Goal: Navigation & Orientation: Find specific page/section

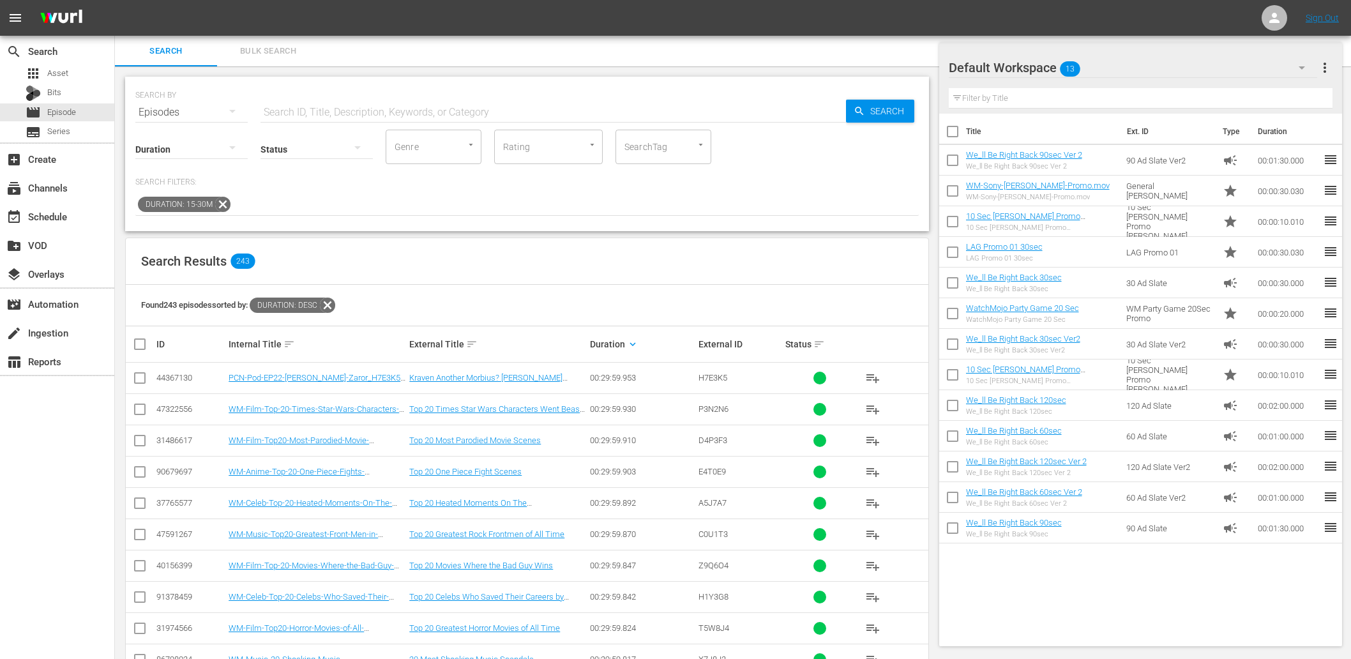
scroll to position [1508, 0]
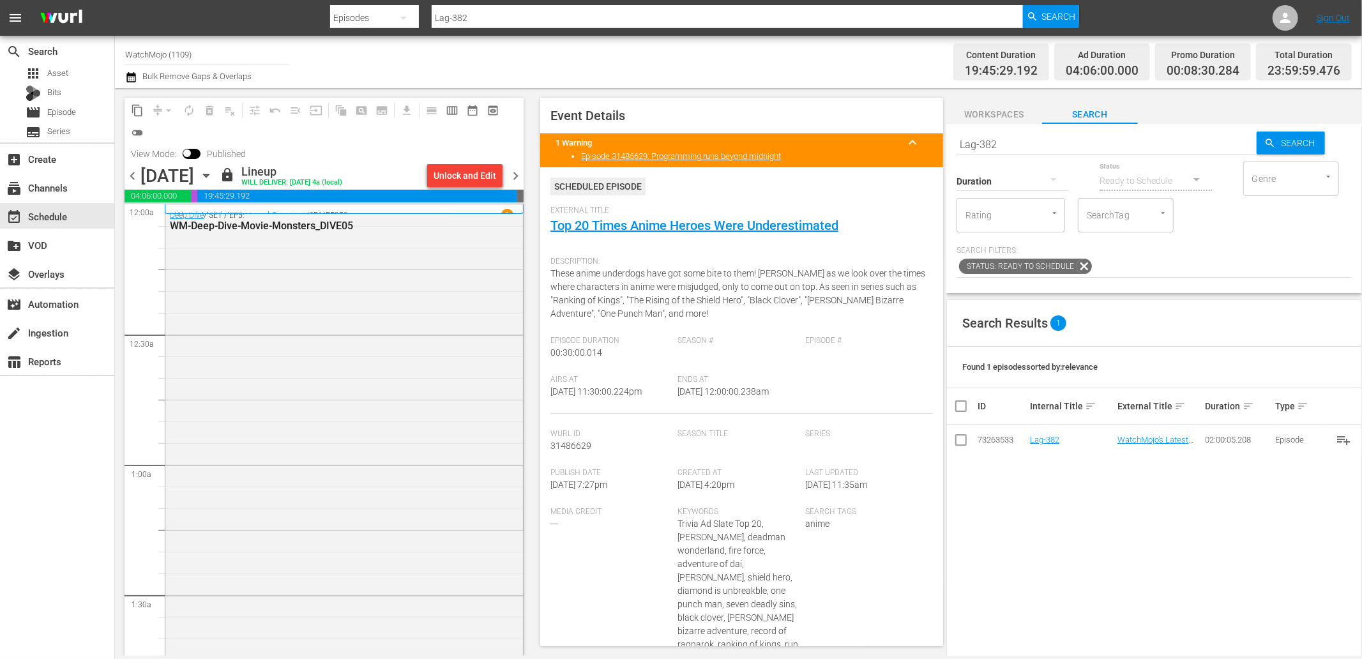
scroll to position [5779, 0]
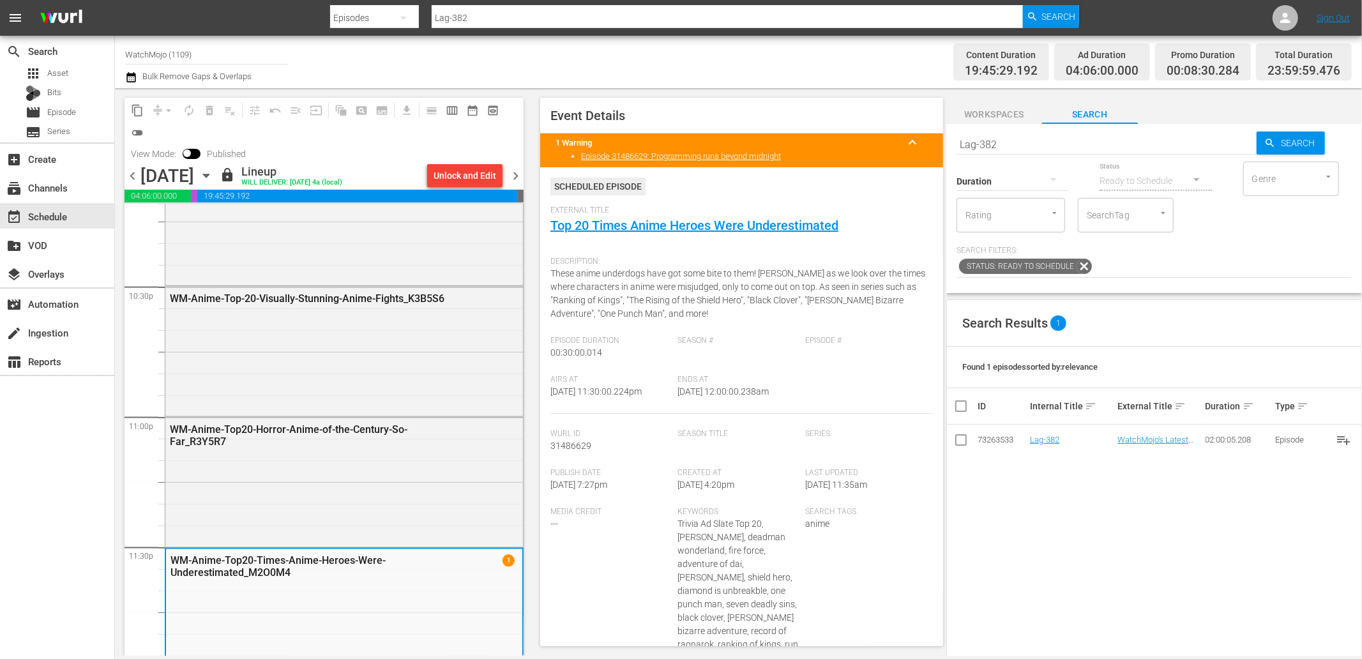
click at [519, 169] on span "chevron_right" at bounding box center [516, 176] width 16 height 16
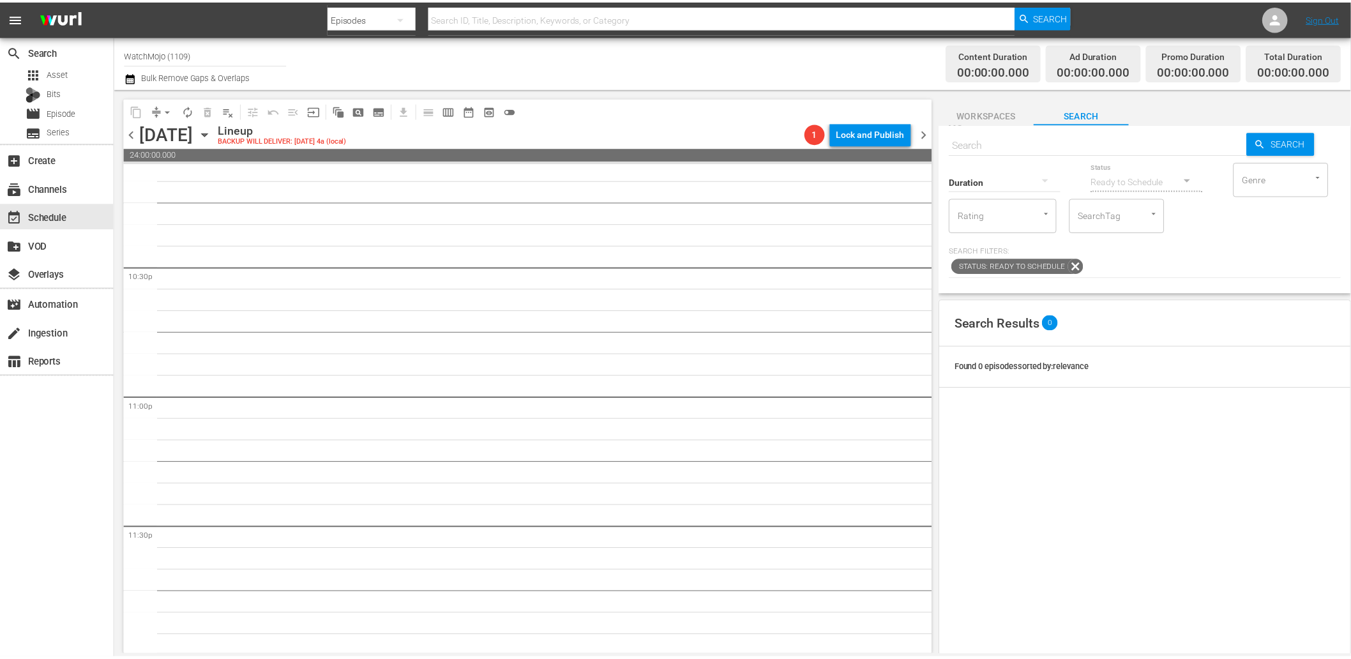
scroll to position [5759, 0]
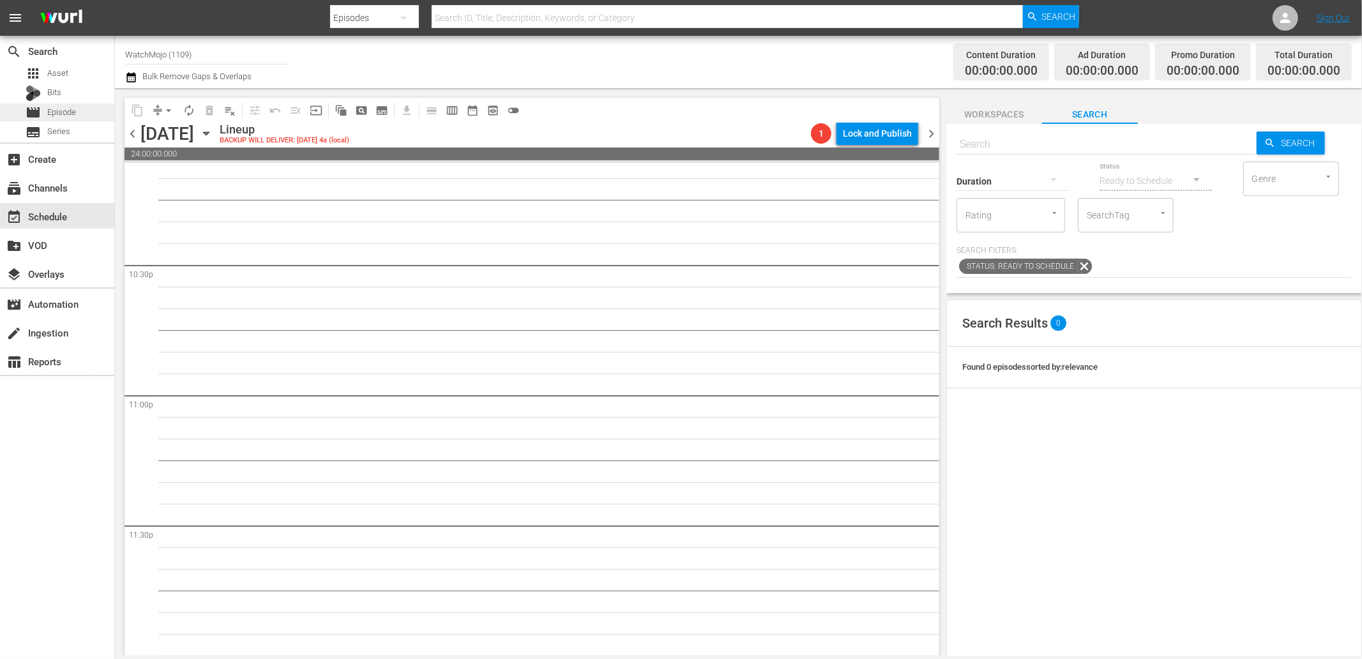
click at [65, 109] on span "Episode" at bounding box center [61, 112] width 29 height 13
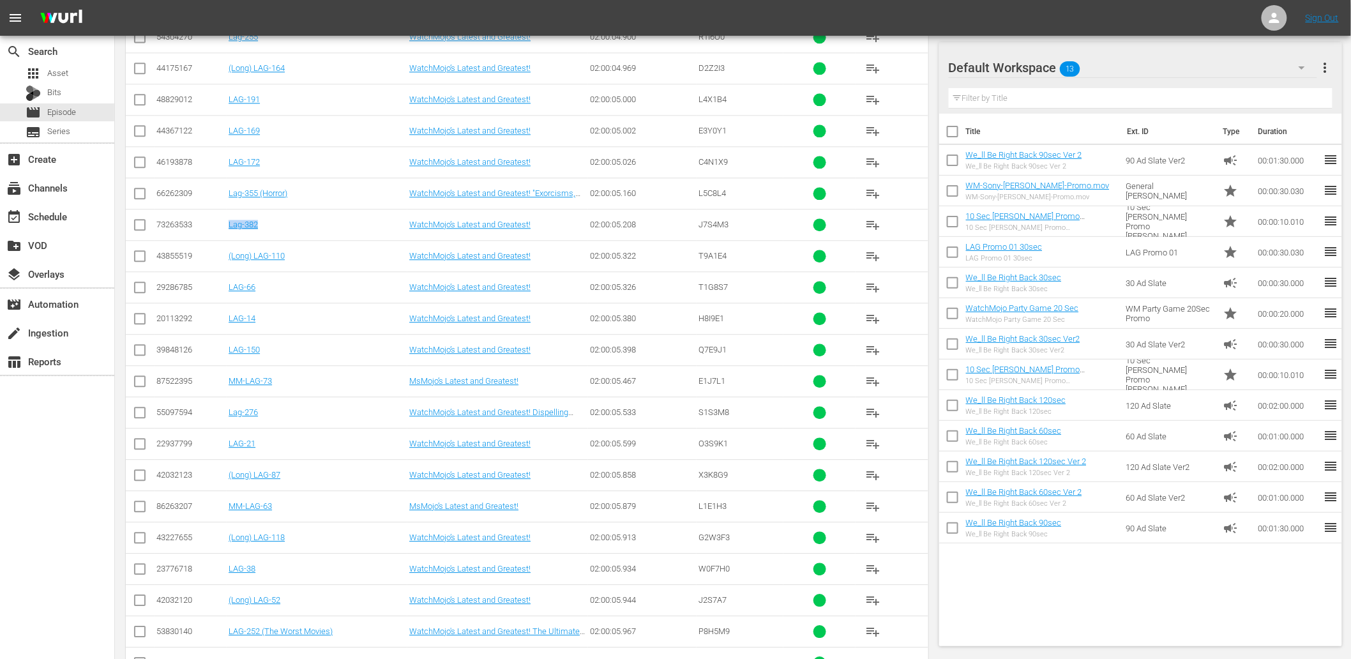
scroll to position [17423, 0]
